Goal: Transaction & Acquisition: Purchase product/service

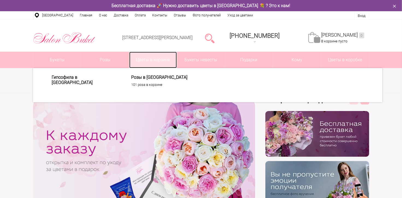
click at [164, 58] on link "Цветы в корзине" at bounding box center [153, 60] width 48 height 16
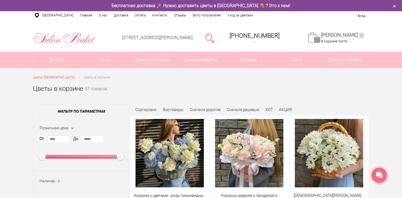
click at [150, 107] on div "Сортировка Все товары Сначала дорогие Сначала дешевые ХИТ АКЦИЯ" at bounding box center [249, 108] width 239 height 8
click at [149, 109] on span "Сортировка" at bounding box center [146, 109] width 21 height 4
click at [235, 108] on link "Сначала дешевые" at bounding box center [243, 109] width 32 height 4
